Goal: Check status: Check status

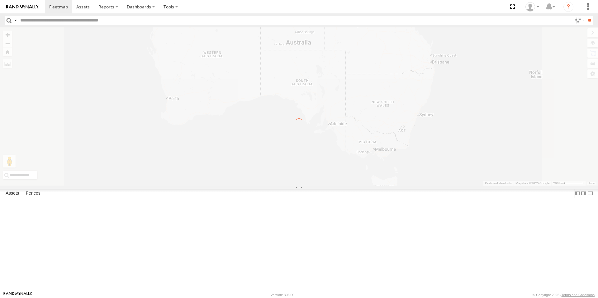
click at [452, 186] on div "← Move left → Move right ↑ Move up ↓ Move down + Zoom in - Zoom out Home Jump l…" at bounding box center [299, 106] width 598 height 158
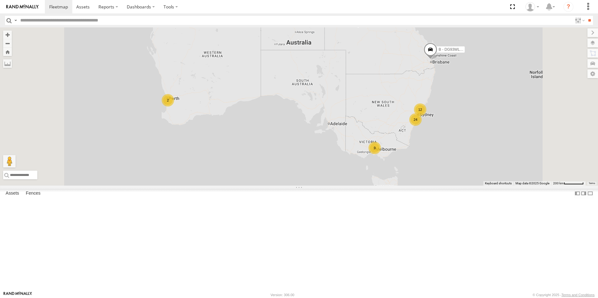
click at [381, 154] on div "9" at bounding box center [375, 148] width 12 height 12
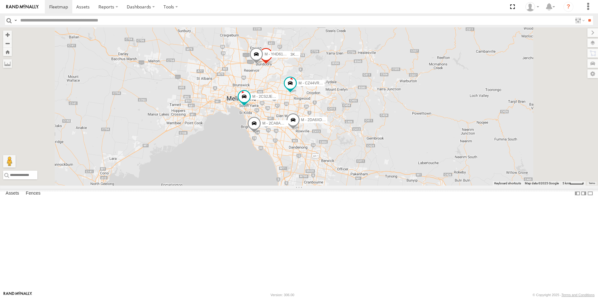
click at [300, 130] on span at bounding box center [293, 121] width 14 height 17
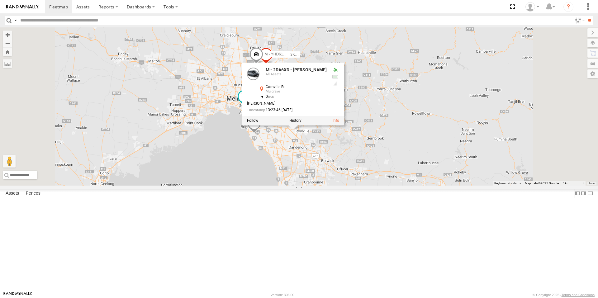
click at [461, 186] on div "B - DG93WL - [PERSON_NAME] M - 2DA6XD - [PERSON_NAME] M - 2BS7HU - [PERSON_NAME…" at bounding box center [299, 106] width 598 height 158
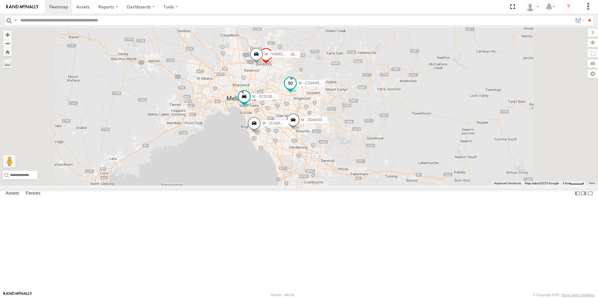
click at [296, 89] on span at bounding box center [290, 83] width 11 height 11
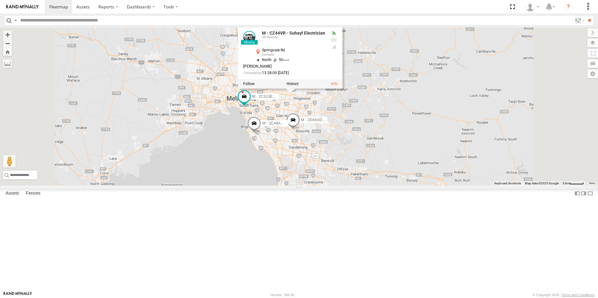
click at [434, 145] on div "B - DG93WL - [PERSON_NAME] M - 2DA6XD - [PERSON_NAME] M - 2BS7HU - [PERSON_NAME…" at bounding box center [299, 106] width 598 height 158
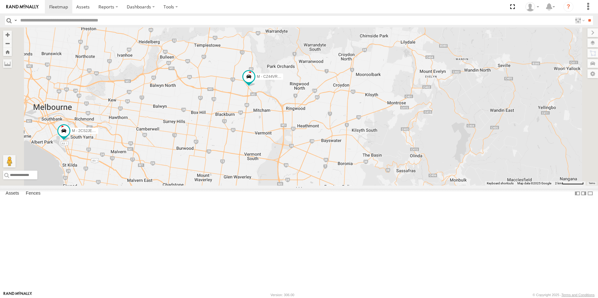
click at [370, 171] on div "B - DG93WL - [PERSON_NAME] M - 2DA6XD - [PERSON_NAME] M - 2BS7HU - [PERSON_NAME…" at bounding box center [299, 106] width 598 height 158
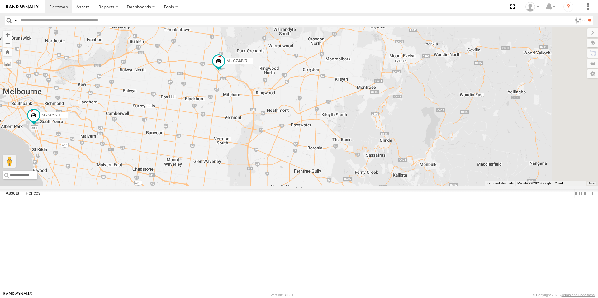
drag, startPoint x: 343, startPoint y: 164, endPoint x: 312, endPoint y: 150, distance: 34.3
click at [312, 150] on div "B - DG93WL - [PERSON_NAME] M - 2DA6XD - [PERSON_NAME] M - 2BS7HU - [PERSON_NAME…" at bounding box center [299, 106] width 598 height 158
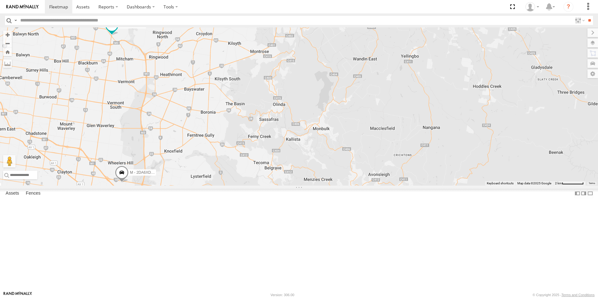
drag, startPoint x: 449, startPoint y: 151, endPoint x: 439, endPoint y: 96, distance: 55.8
click at [439, 96] on div "B - DG93WL - [PERSON_NAME] M - 2DA6XD - [PERSON_NAME] M - 2BS7HU - [PERSON_NAME…" at bounding box center [299, 106] width 598 height 158
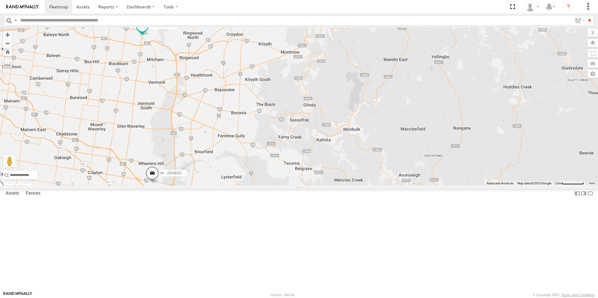
drag, startPoint x: 387, startPoint y: 120, endPoint x: 422, endPoint y: 121, distance: 35.8
click at [422, 121] on div "B - DG93WL - [PERSON_NAME] M - 2DA6XD - [PERSON_NAME] M - 2BS7HU - [PERSON_NAME…" at bounding box center [299, 106] width 598 height 158
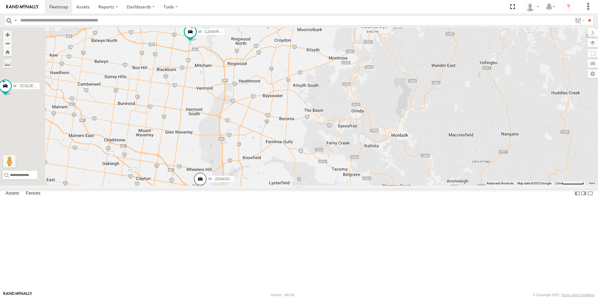
drag, startPoint x: 393, startPoint y: 142, endPoint x: 425, endPoint y: 146, distance: 32.3
click at [425, 146] on div "B - DG93WL - [PERSON_NAME] M - 2DA6XD - [PERSON_NAME] M - 2BS7HU - [PERSON_NAME…" at bounding box center [299, 106] width 598 height 158
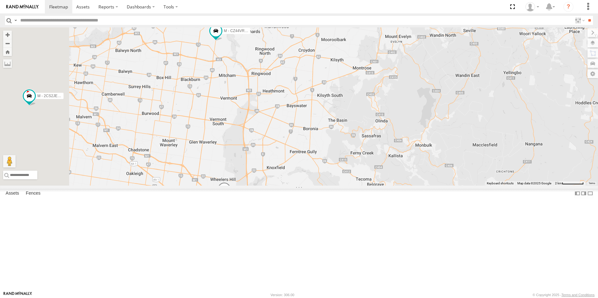
drag, startPoint x: 388, startPoint y: 157, endPoint x: 424, endPoint y: 167, distance: 37.6
click at [424, 167] on div "B - DG93WL - [PERSON_NAME] M - 2DA6XD - [PERSON_NAME] M - 2BS7HU - [PERSON_NAME…" at bounding box center [299, 106] width 598 height 158
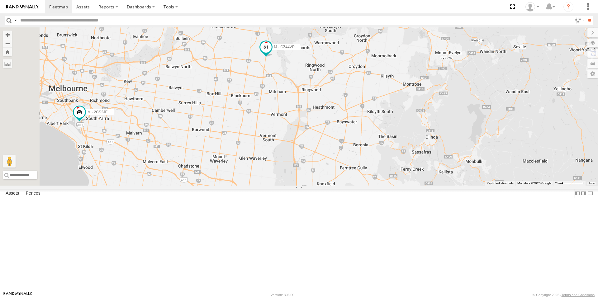
click at [272, 53] on span at bounding box center [265, 47] width 11 height 11
click at [329, 132] on div "B - DG93WL - [PERSON_NAME] M - 2DA6XD - [PERSON_NAME] M - 2BS7HU - [PERSON_NAME…" at bounding box center [299, 106] width 598 height 158
drag, startPoint x: 224, startPoint y: 99, endPoint x: 256, endPoint y: 141, distance: 53.1
click at [260, 145] on div "B - DG93WL - [PERSON_NAME] M - 2DA6XD - [PERSON_NAME] M - 2BS7HU - [PERSON_NAME…" at bounding box center [299, 106] width 598 height 158
